Goal: Task Accomplishment & Management: Use online tool/utility

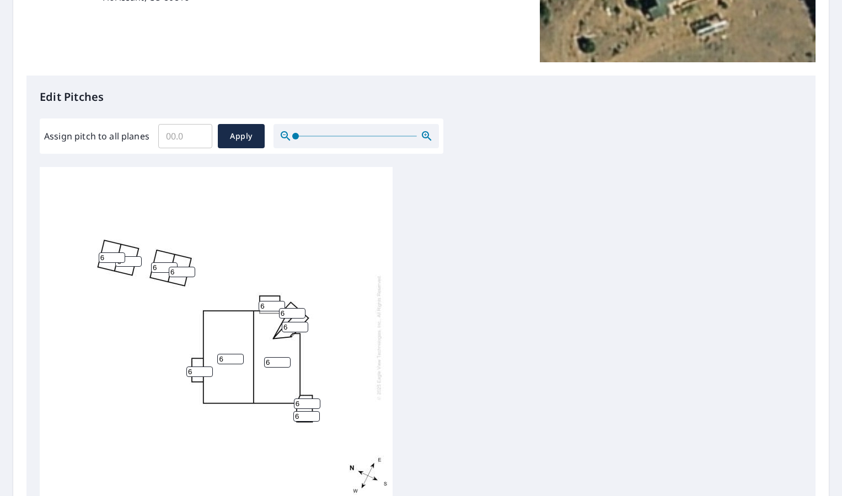
scroll to position [11, 0]
drag, startPoint x: 193, startPoint y: 133, endPoint x: 168, endPoint y: 132, distance: 25.4
click at [168, 132] on input "Assign pitch to all planes" at bounding box center [185, 136] width 54 height 31
type input "5"
click at [254, 136] on span "Apply" at bounding box center [241, 137] width 29 height 14
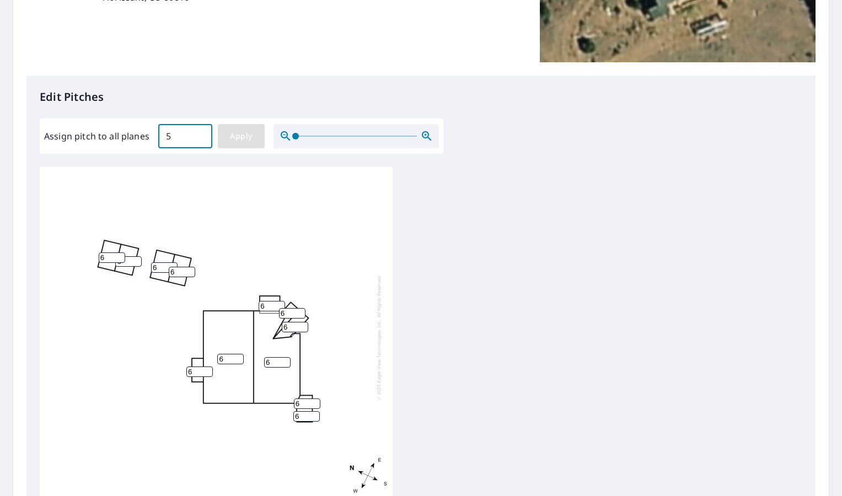
type input "5"
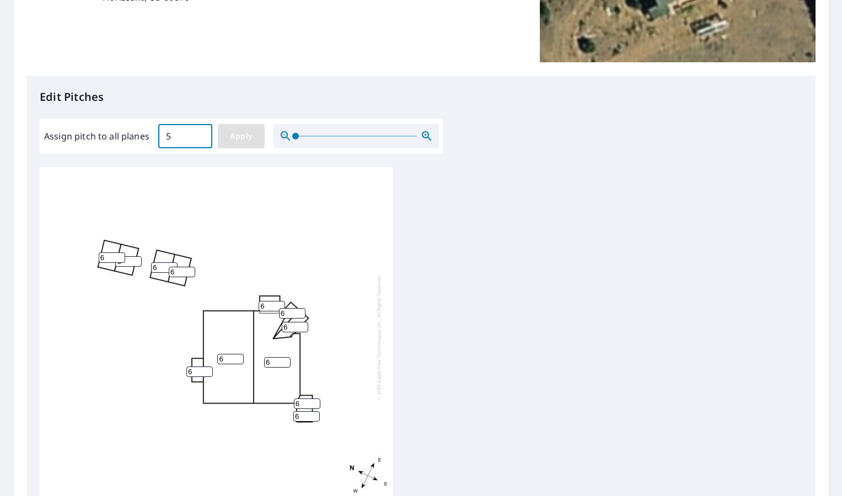
type input "5"
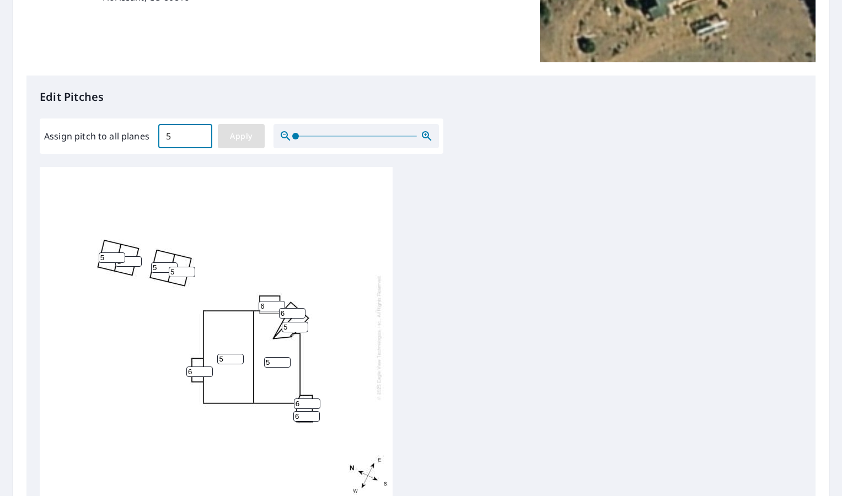
type input "5"
click at [109, 252] on input "5" at bounding box center [112, 257] width 26 height 10
drag, startPoint x: 109, startPoint y: 250, endPoint x: 84, endPoint y: 250, distance: 25.4
click at [84, 250] on div "5 5 5 5 5 5 5 5 5 5 5 5" at bounding box center [216, 337] width 353 height 346
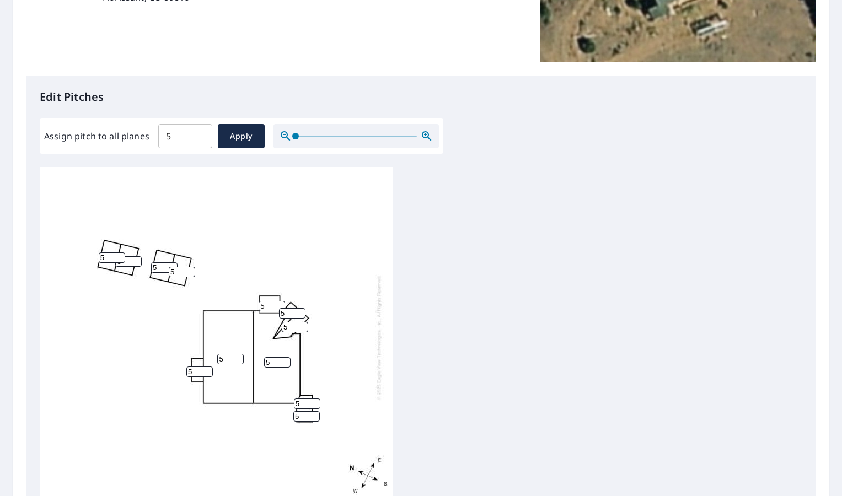
click at [254, 330] on div "5 5 5 5 5 5 5 5 5 5 5 5" at bounding box center [216, 337] width 353 height 346
click at [172, 268] on input "5" at bounding box center [182, 272] width 26 height 10
drag, startPoint x: 157, startPoint y: 266, endPoint x: 147, endPoint y: 266, distance: 9.9
click at [147, 266] on div "5 5 5 5 5 5 5 5 5 5 5" at bounding box center [216, 337] width 353 height 346
drag, startPoint x: 157, startPoint y: 263, endPoint x: 144, endPoint y: 264, distance: 12.1
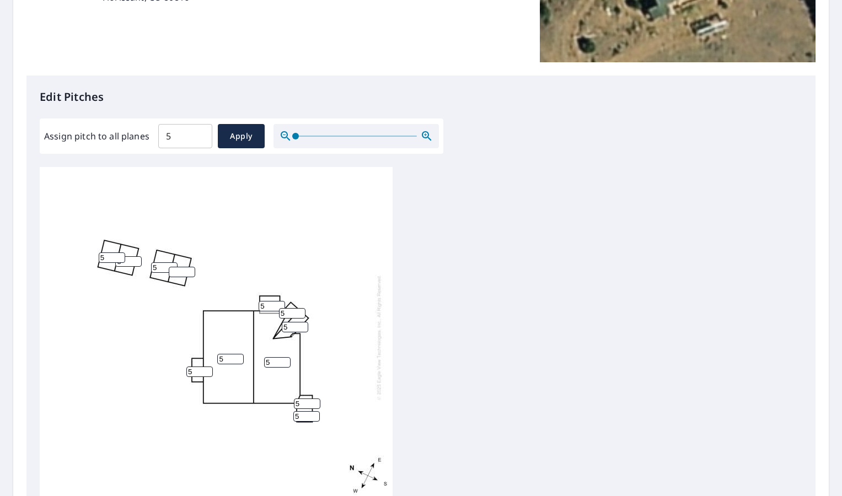
click at [144, 264] on div "5 5 5 5 5 5 5 5 5 5 5" at bounding box center [216, 337] width 353 height 346
click at [103, 252] on input "5" at bounding box center [112, 257] width 26 height 10
click at [130, 257] on input "5" at bounding box center [128, 261] width 26 height 10
drag, startPoint x: 129, startPoint y: 256, endPoint x: 116, endPoint y: 256, distance: 12.7
click at [116, 256] on input "5" at bounding box center [128, 261] width 26 height 10
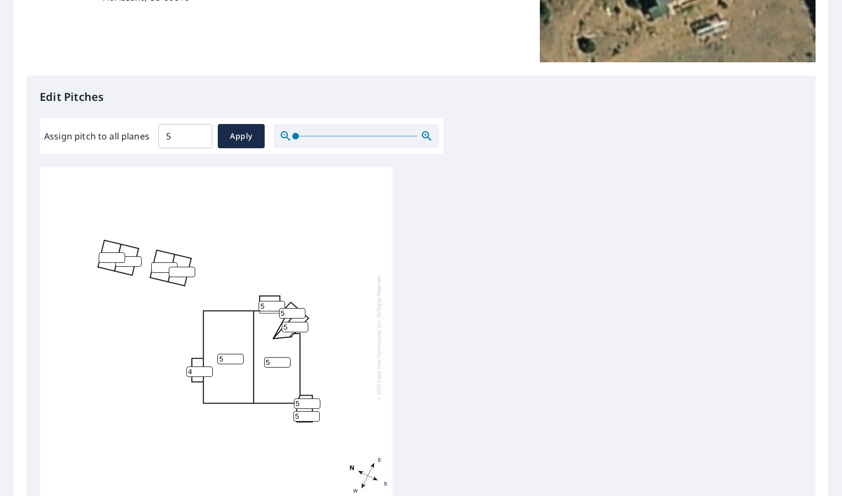
drag, startPoint x: 206, startPoint y: 366, endPoint x: 195, endPoint y: 366, distance: 11.0
click at [195, 367] on input "4" at bounding box center [199, 372] width 26 height 10
drag, startPoint x: 195, startPoint y: 366, endPoint x: 184, endPoint y: 366, distance: 10.5
click at [184, 366] on div "5 5 5 5 4 5 5 5" at bounding box center [216, 337] width 353 height 346
type input "3"
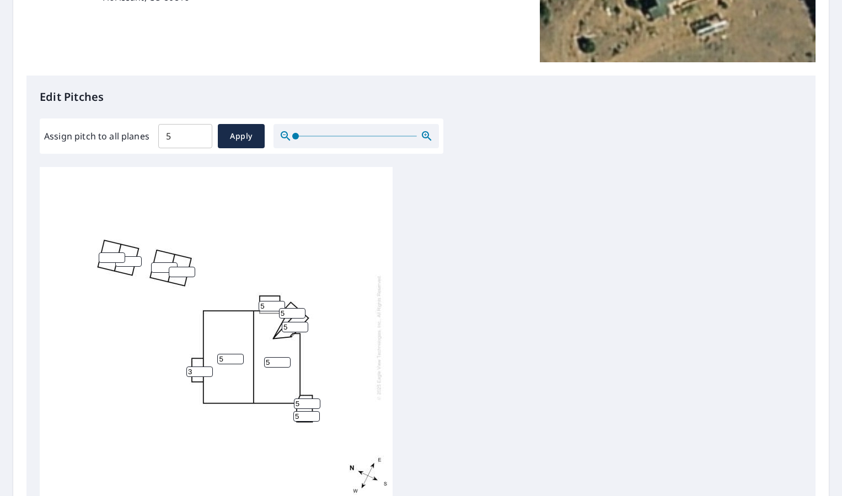
drag, startPoint x: 271, startPoint y: 299, endPoint x: 257, endPoint y: 299, distance: 13.8
click at [257, 299] on div "5 5 5 5 3 5 5 5" at bounding box center [216, 337] width 353 height 346
type input "3"
drag, startPoint x: 305, startPoint y: 394, endPoint x: 286, endPoint y: 394, distance: 19.3
click at [286, 394] on div "5 5 5 3 3 5 5 5" at bounding box center [216, 337] width 353 height 346
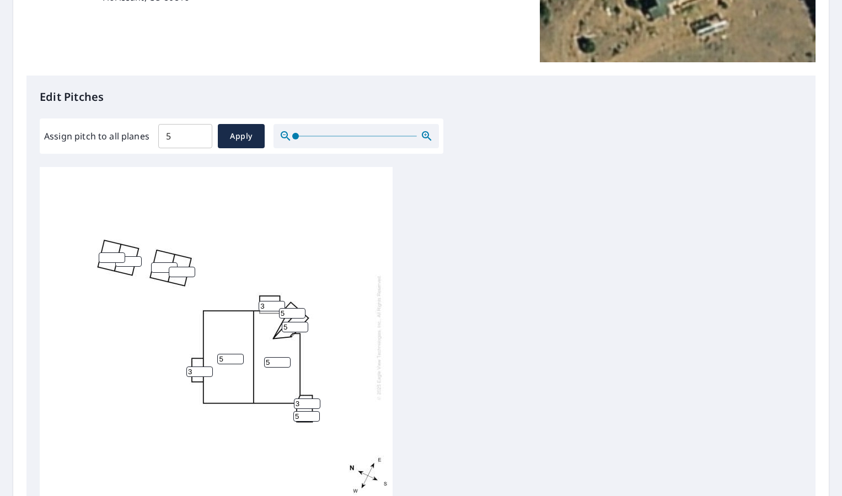
type input "3"
drag, startPoint x: 301, startPoint y: 405, endPoint x: 290, endPoint y: 406, distance: 11.0
click at [290, 406] on div "5 5 5 3 3 5 5 3" at bounding box center [216, 337] width 353 height 346
type input "3"
drag, startPoint x: 292, startPoint y: 306, endPoint x: 271, endPoint y: 306, distance: 21.0
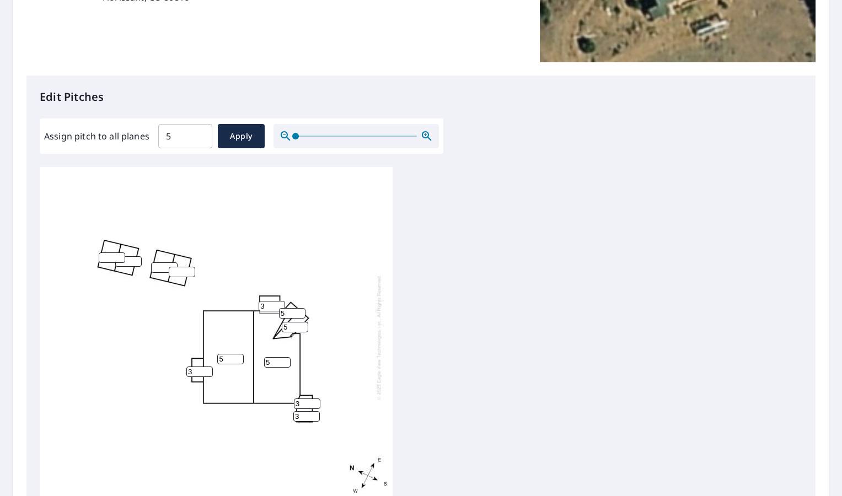
click at [271, 306] on div "5 5 5 3 3 5 3 3" at bounding box center [216, 337] width 353 height 346
type input "7"
drag, startPoint x: 294, startPoint y: 321, endPoint x: 278, endPoint y: 322, distance: 16.0
click at [278, 322] on div "5 5 5 3 3 7 3 3" at bounding box center [216, 337] width 353 height 346
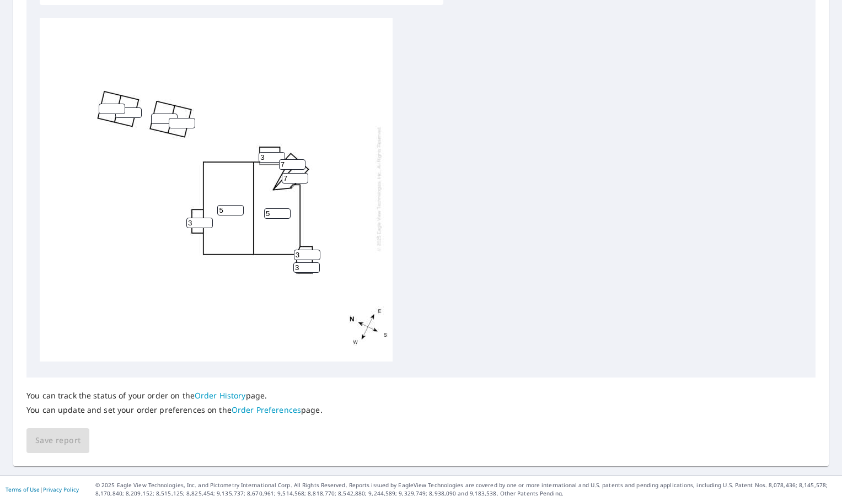
scroll to position [377, 0]
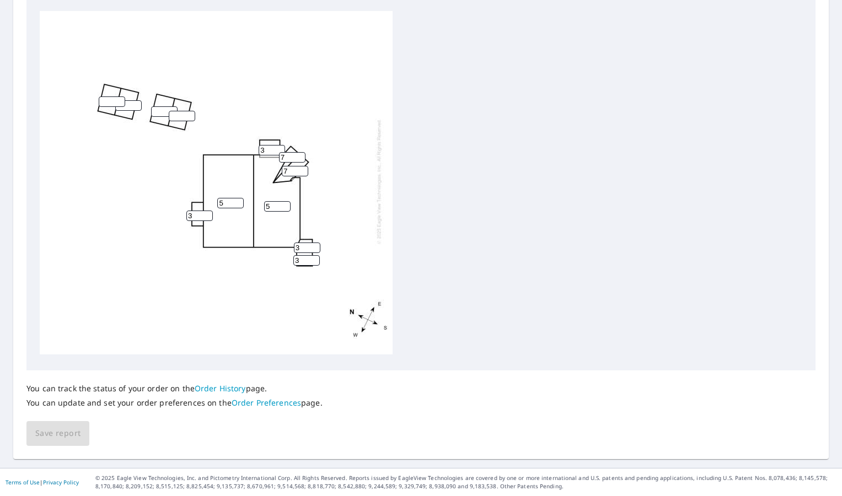
type input "7"
click at [180, 111] on input "number" at bounding box center [182, 116] width 26 height 10
type input "4"
click at [158, 106] on input "number" at bounding box center [164, 111] width 26 height 10
type input "4"
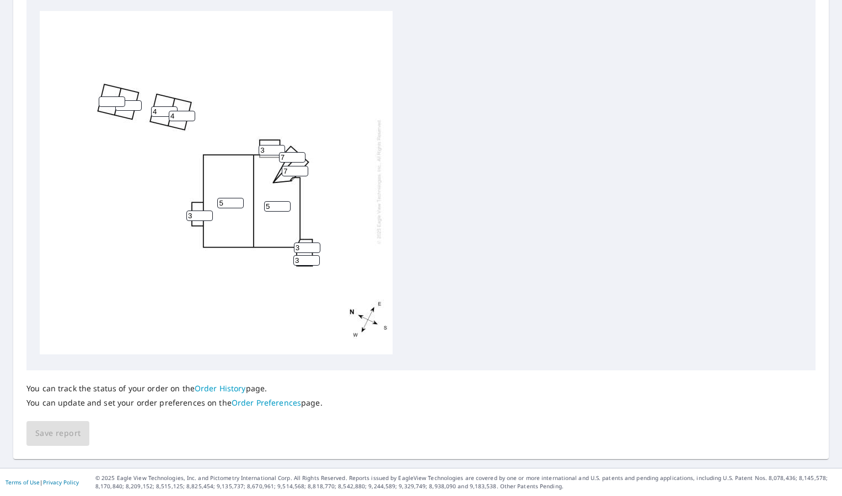
click at [130, 100] on input "number" at bounding box center [128, 105] width 26 height 10
type input "4"
click at [114, 96] on input "number" at bounding box center [112, 101] width 26 height 10
type input "4"
click at [51, 433] on span "Save report" at bounding box center [57, 434] width 45 height 14
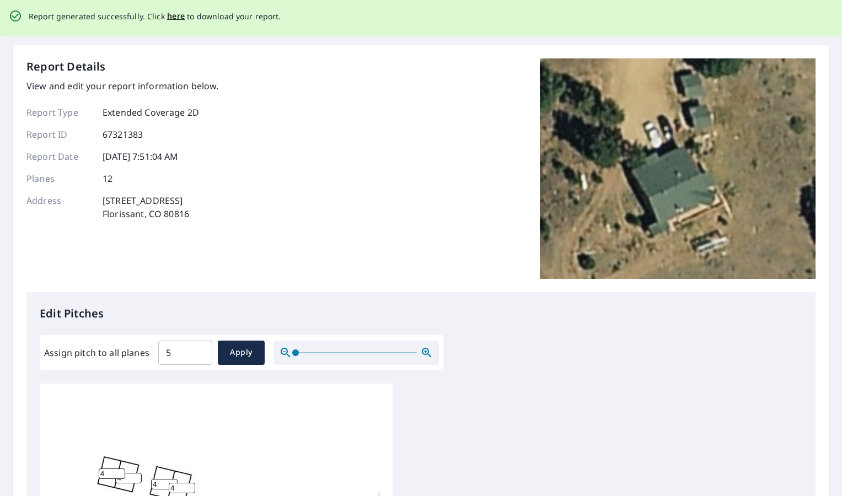
scroll to position [0, 0]
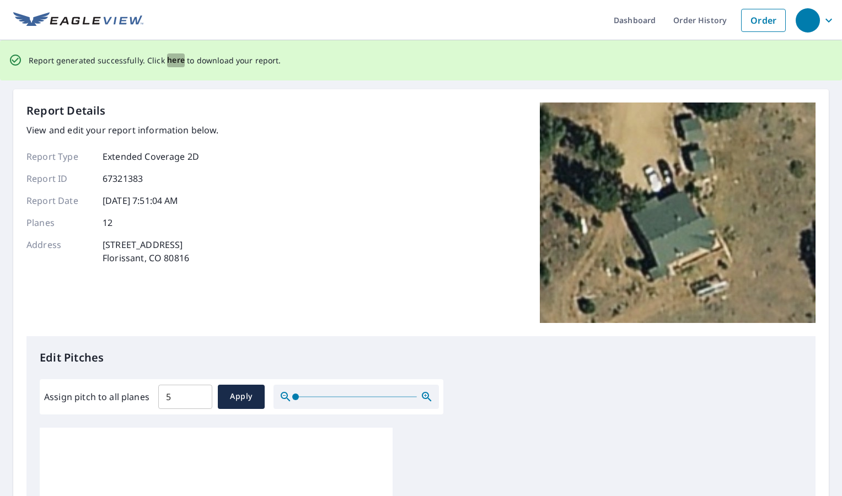
click at [172, 61] on span "here" at bounding box center [176, 60] width 18 height 14
